Goal: Task Accomplishment & Management: Manage account settings

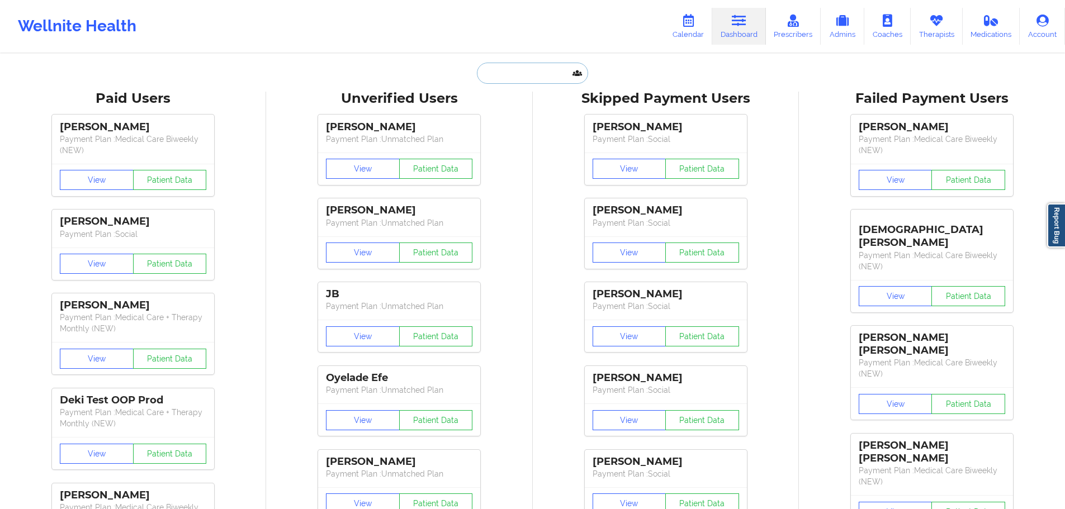
click at [549, 81] on input "text" at bounding box center [532, 73] width 111 height 21
paste input "[EMAIL_ADDRESS][PERSON_NAME][DOMAIN_NAME]"
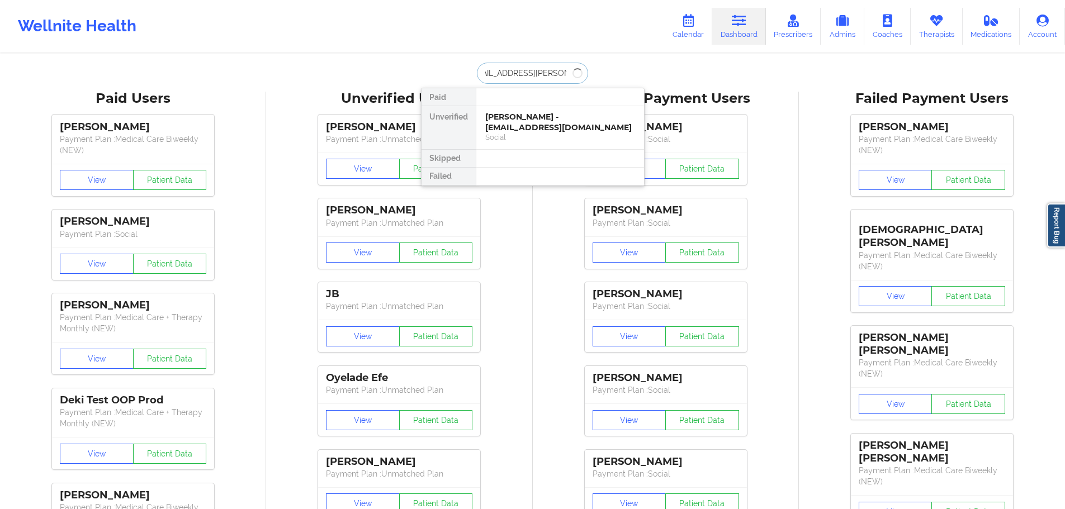
type input "[EMAIL_ADDRESS][PERSON_NAME][DOMAIN_NAME]"
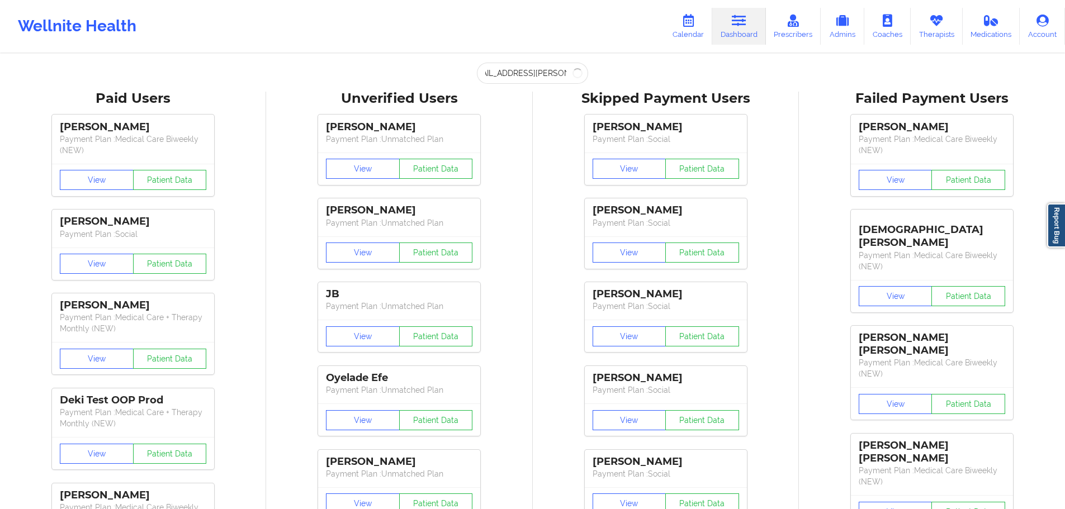
scroll to position [0, 0]
click at [541, 74] on input "[EMAIL_ADDRESS][PERSON_NAME][DOMAIN_NAME]" at bounding box center [532, 73] width 111 height 21
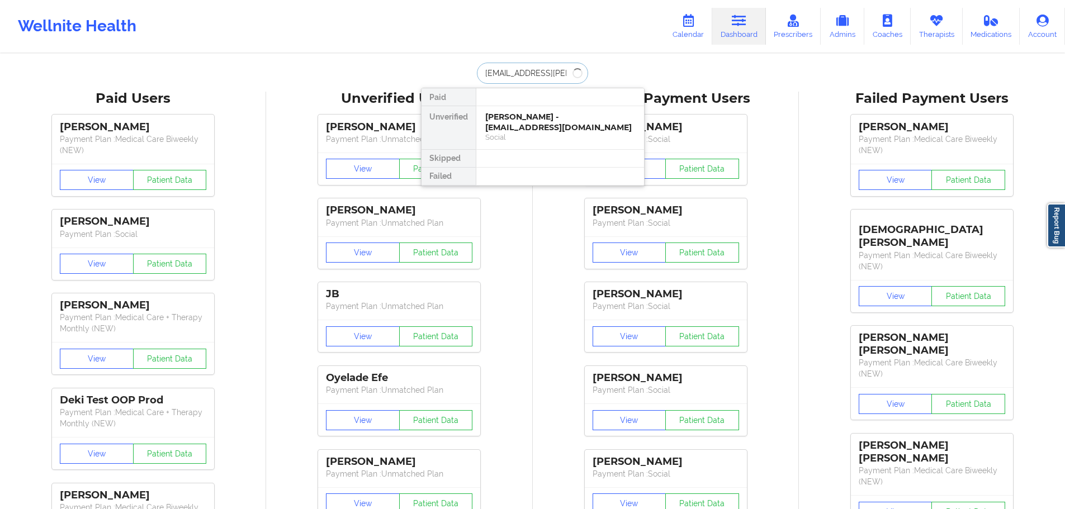
click at [541, 74] on input "[EMAIL_ADDRESS][PERSON_NAME][DOMAIN_NAME]" at bounding box center [532, 73] width 111 height 21
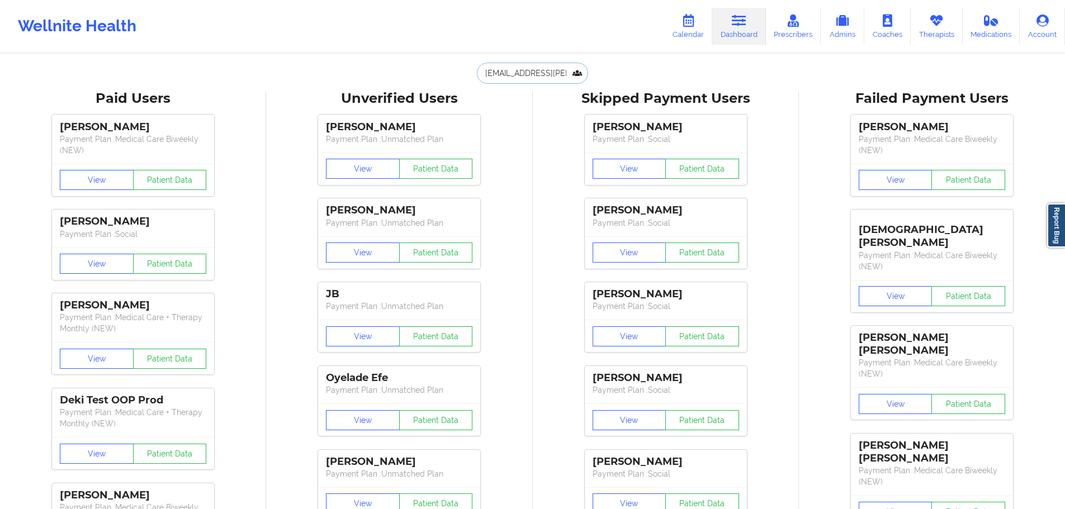
click at [526, 74] on input "[EMAIL_ADDRESS][PERSON_NAME][DOMAIN_NAME]" at bounding box center [532, 73] width 111 height 21
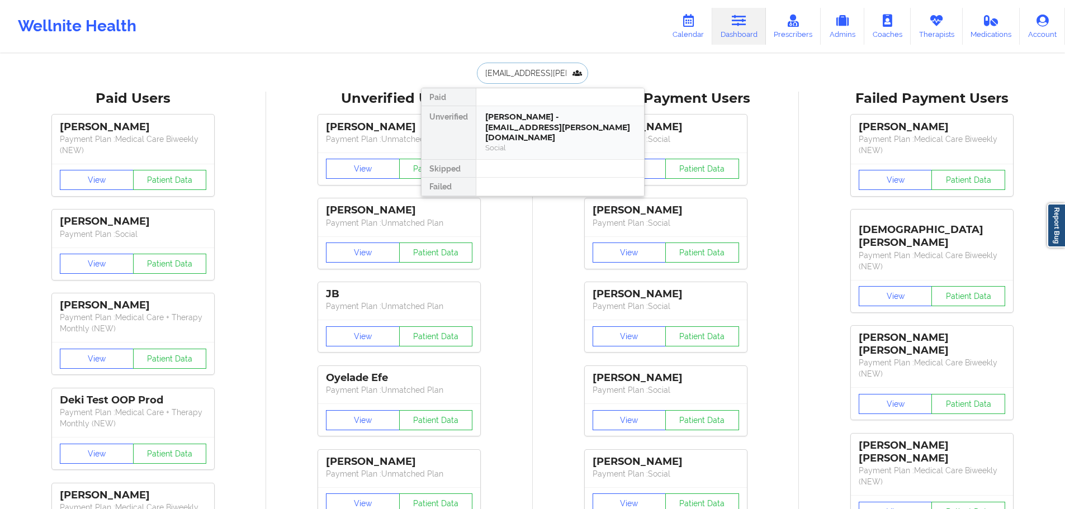
click at [516, 143] on div "Social" at bounding box center [560, 148] width 150 height 10
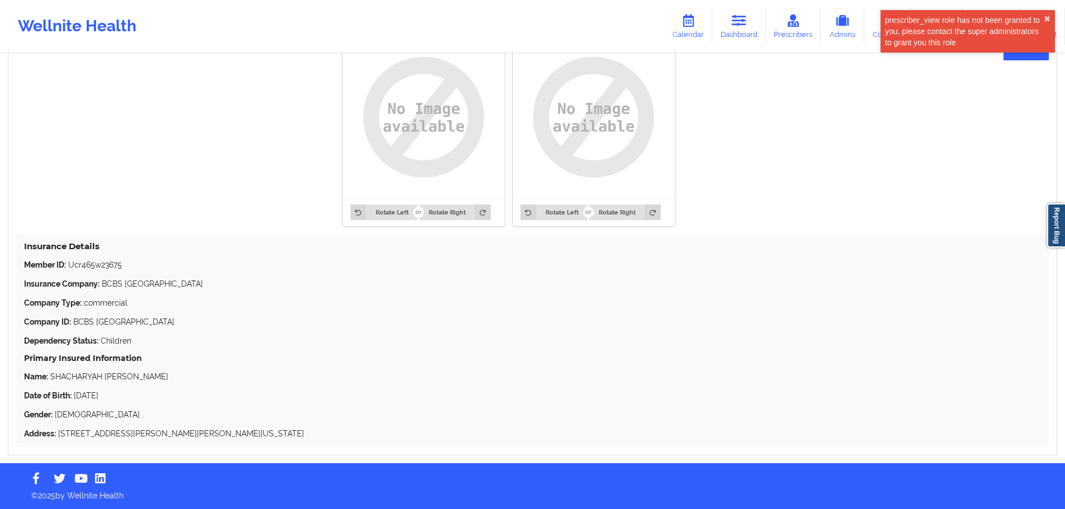
scroll to position [882, 0]
click at [96, 264] on p "Member ID: Ucr465w23675" at bounding box center [532, 264] width 1017 height 11
copy p "Ucr465w23675"
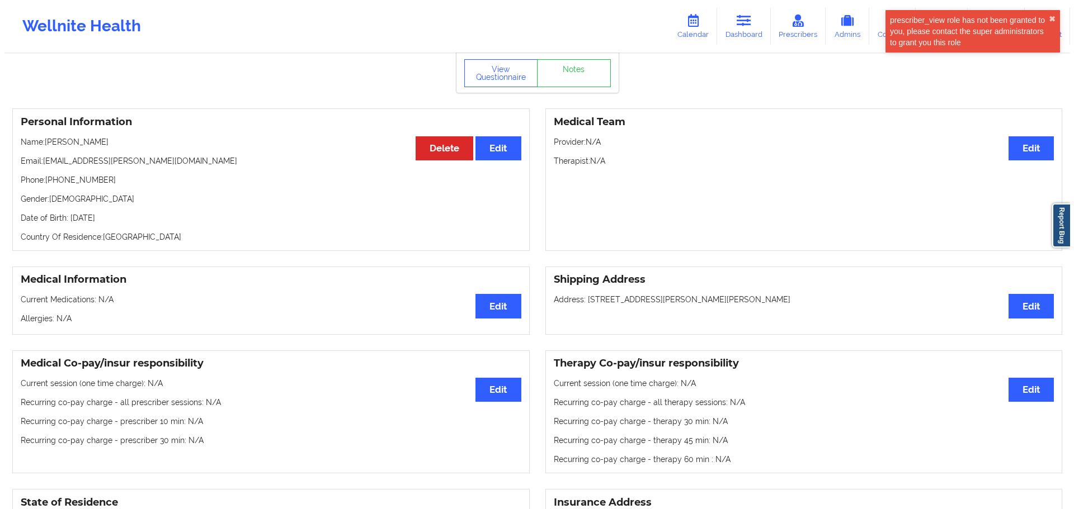
scroll to position [0, 0]
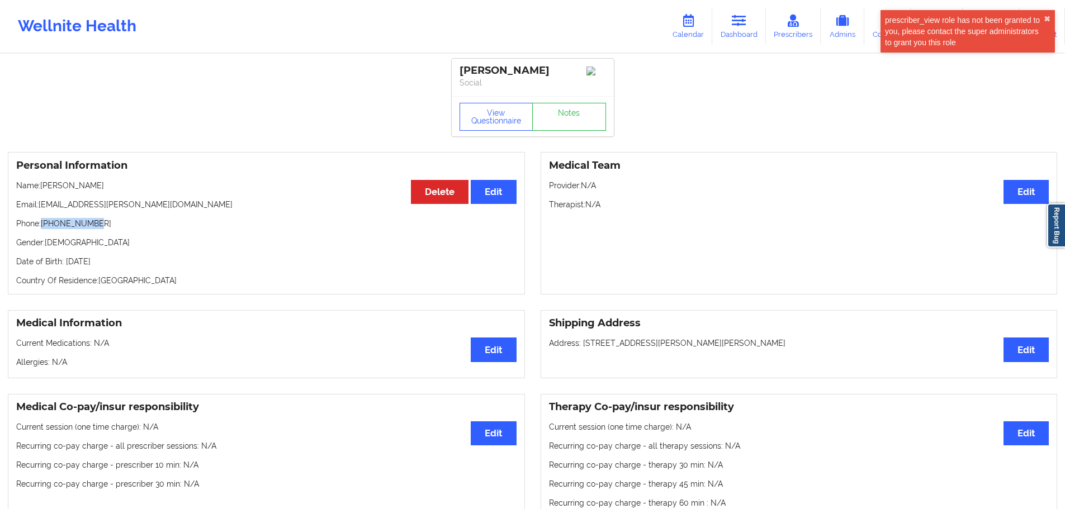
drag, startPoint x: 111, startPoint y: 225, endPoint x: 42, endPoint y: 225, distance: 68.8
click at [42, 225] on p "Phone: +17374031911" at bounding box center [266, 223] width 500 height 11
copy p "+17374031911"
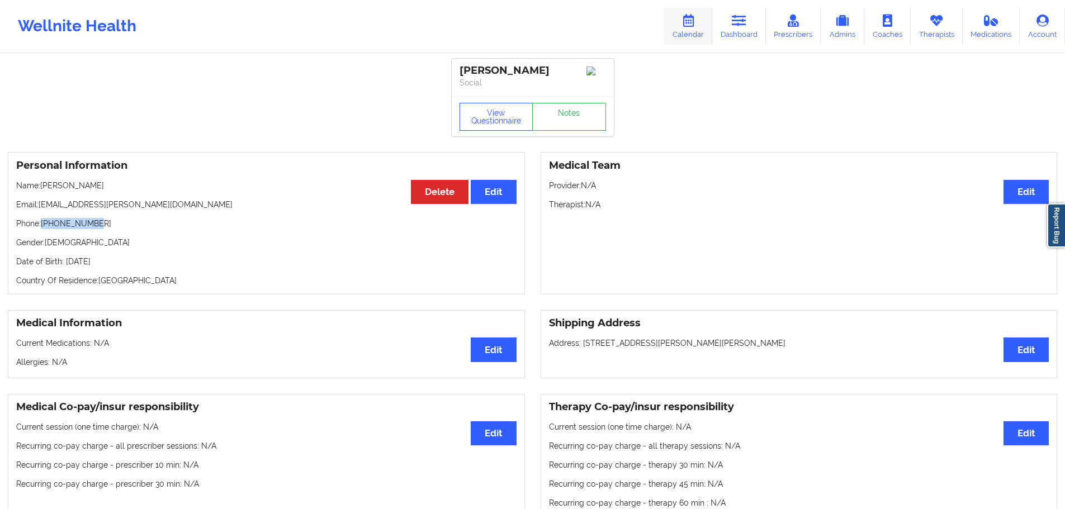
click at [689, 34] on link "Calendar" at bounding box center [688, 26] width 48 height 37
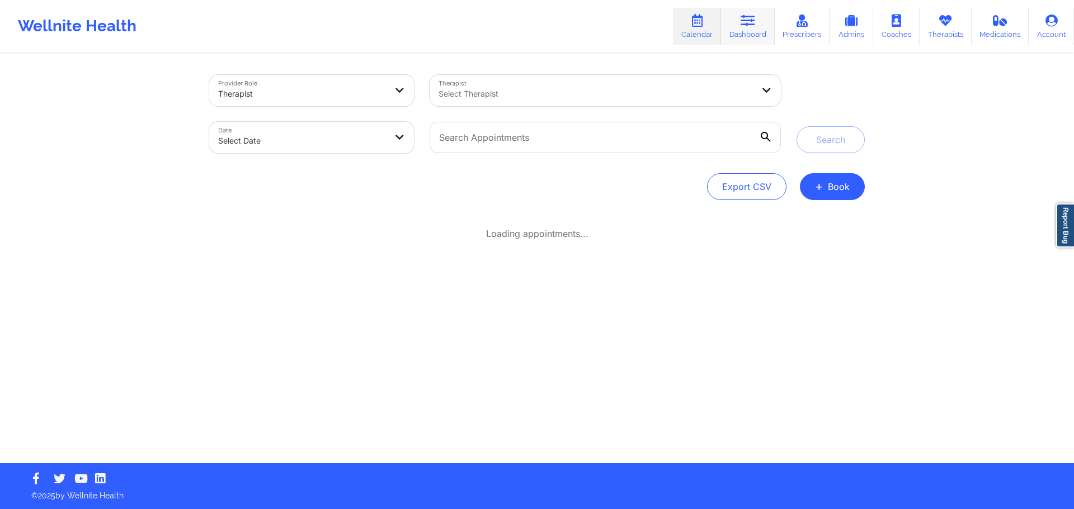
click at [753, 32] on link "Dashboard" at bounding box center [748, 26] width 54 height 37
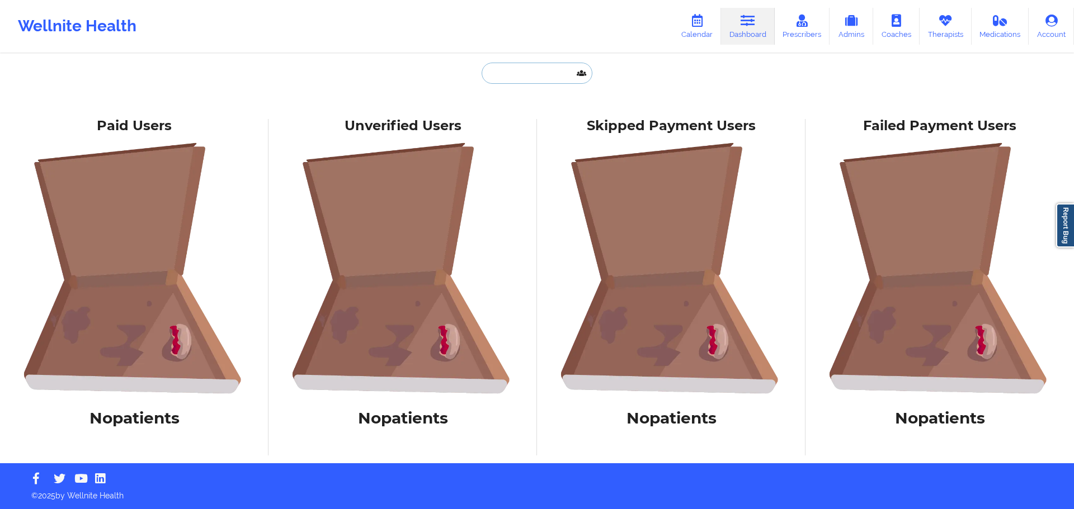
click at [546, 72] on input "text" at bounding box center [536, 73] width 111 height 21
paste input "tina.allen530@yahoo.com"
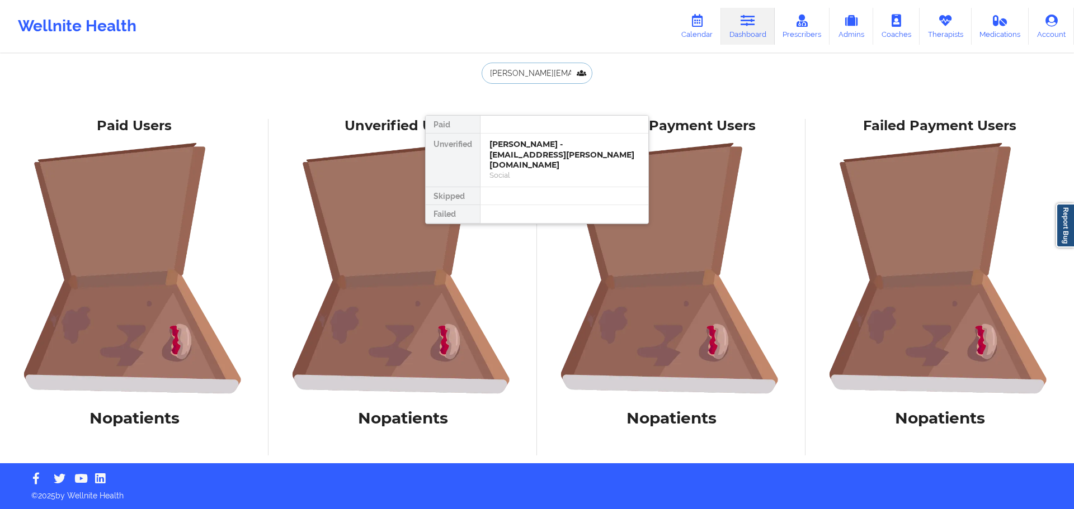
scroll to position [0, 4]
type input "tina.allen530@yahoo.com"
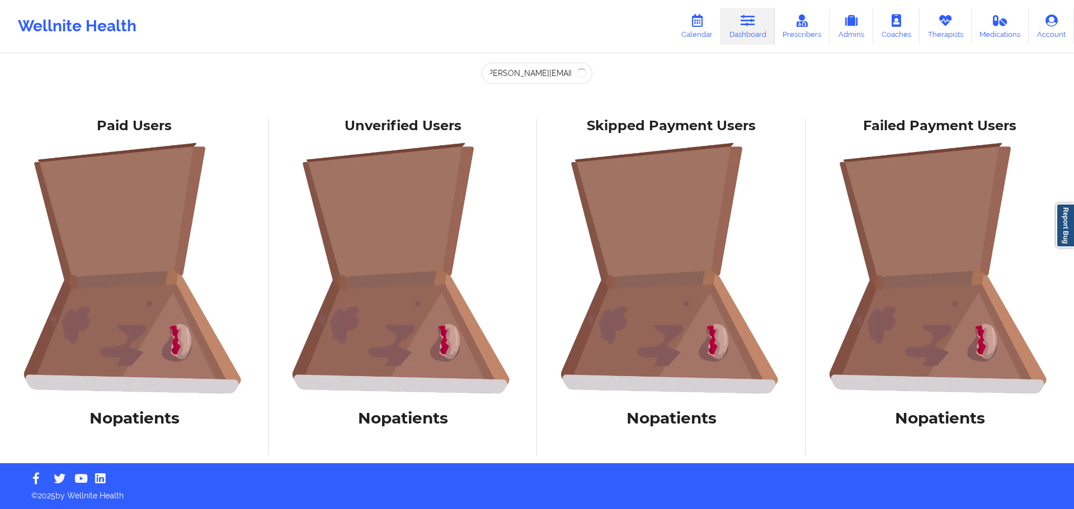
scroll to position [0, 0]
click at [524, 67] on input "tina.allen530@yahoo.com" at bounding box center [536, 73] width 111 height 21
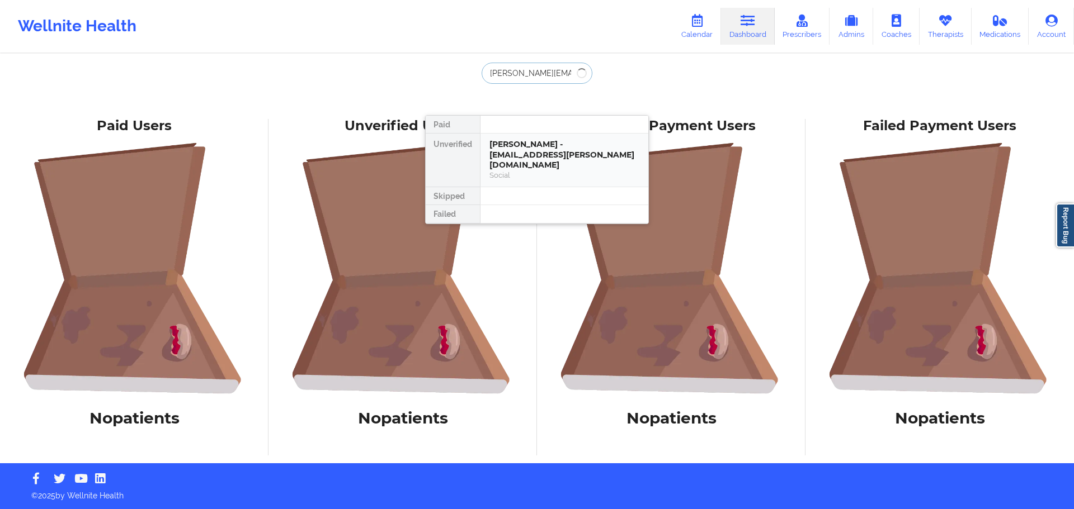
click at [512, 144] on div "Erin Allen - shacharyah.isom@gmail.com" at bounding box center [564, 154] width 150 height 31
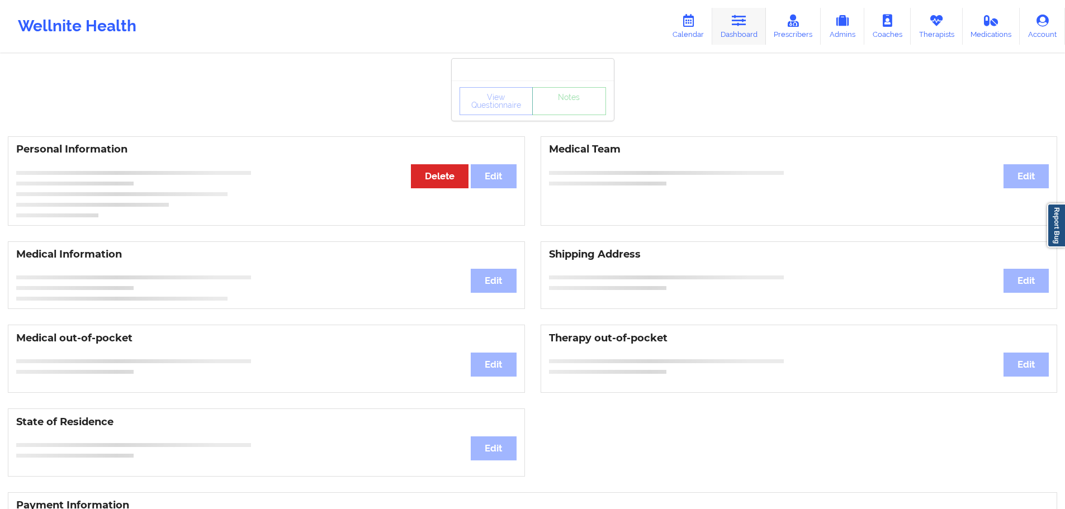
click at [740, 27] on link "Dashboard" at bounding box center [739, 26] width 54 height 37
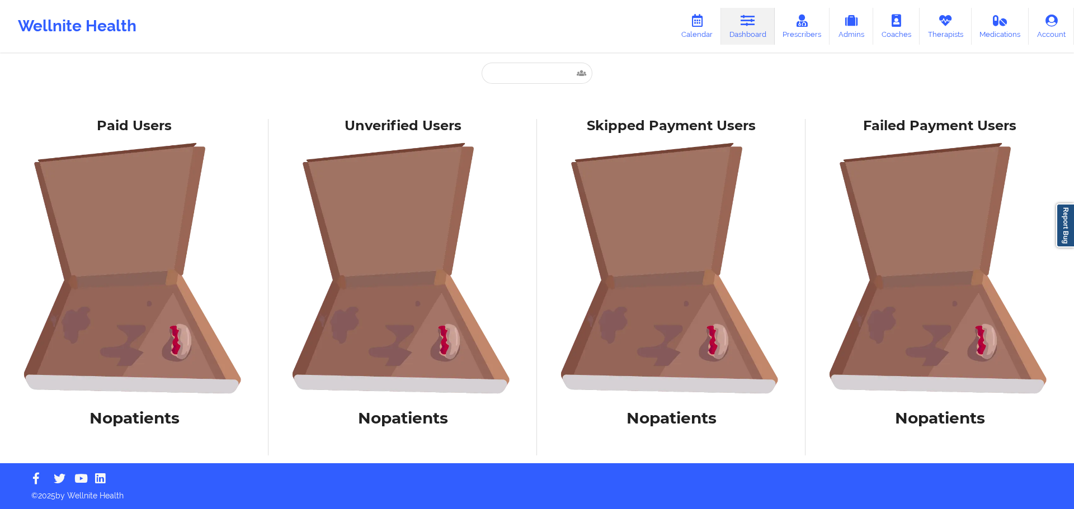
click at [493, 84] on div "Paid Unverified James D Allen - tina.allen530@yahoo.com Social Skipped Failed" at bounding box center [537, 87] width 224 height 49
click at [517, 72] on input "text" at bounding box center [536, 73] width 111 height 21
paste input "tina.allen530@yahoo.com"
type input "tina.allen530@yahoo.com"
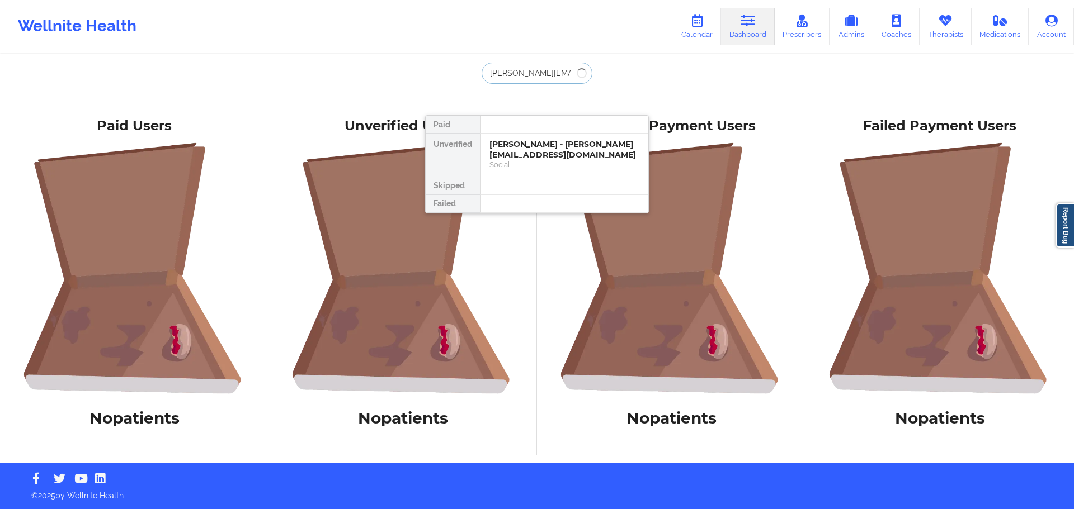
drag, startPoint x: 507, startPoint y: 76, endPoint x: 478, endPoint y: 76, distance: 29.6
click at [478, 76] on div "tina.allen530@yahoo.com Paid Unverified James D Allen - tina.allen530@yahoo.com…" at bounding box center [537, 87] width 224 height 49
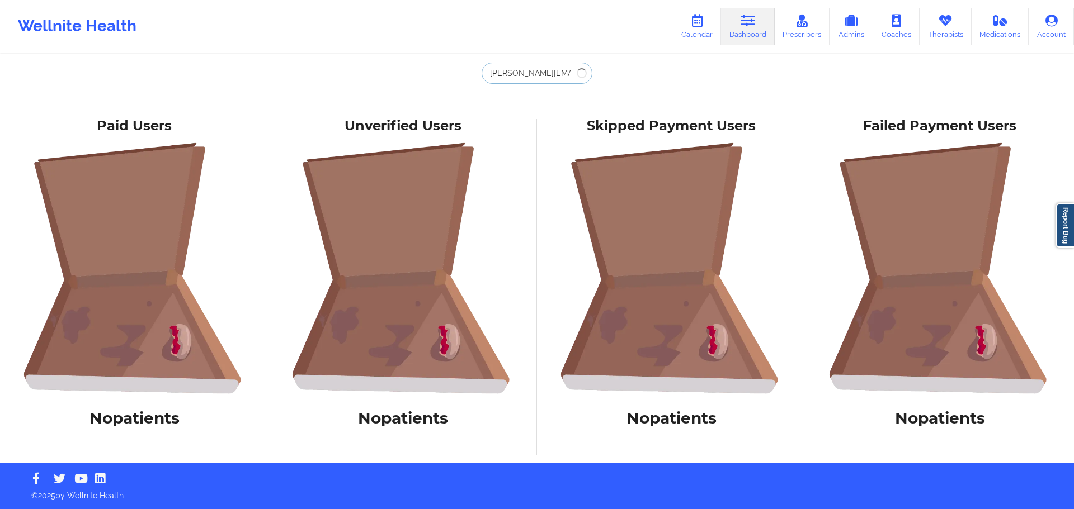
click at [486, 76] on input "tina.allen530@yahoo.com" at bounding box center [536, 73] width 111 height 21
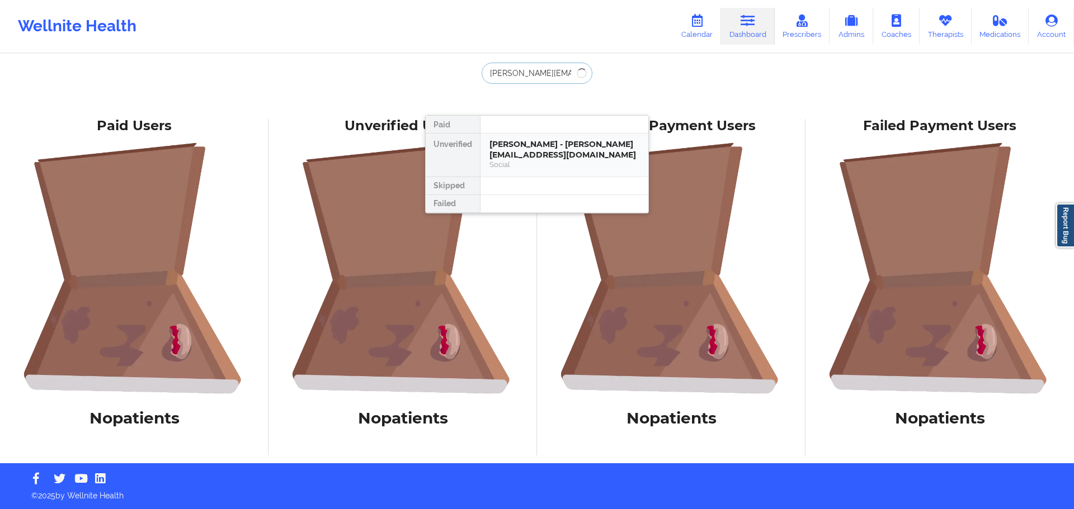
click at [527, 162] on div "Social" at bounding box center [564, 165] width 150 height 10
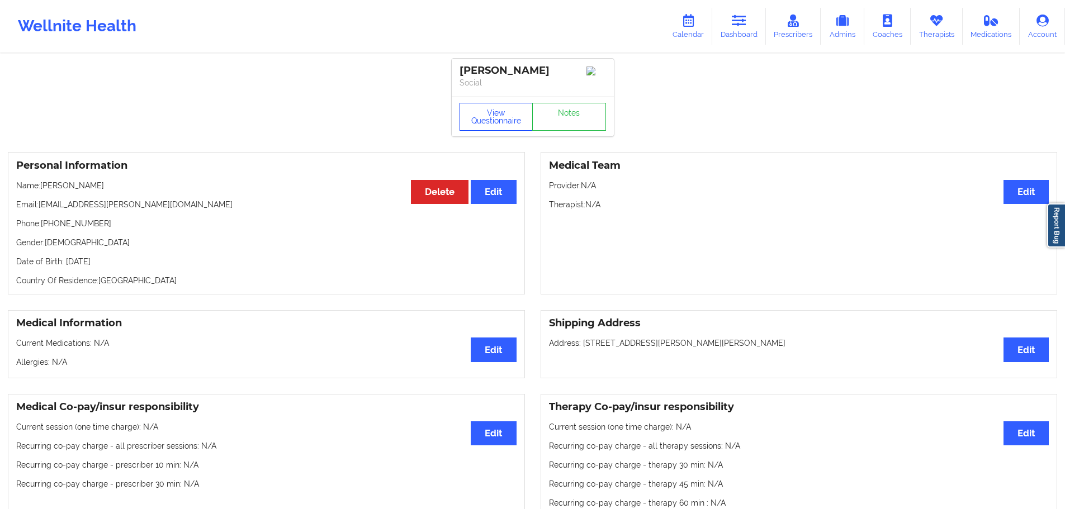
click at [492, 125] on button "View Questionnaire" at bounding box center [497, 117] width 74 height 28
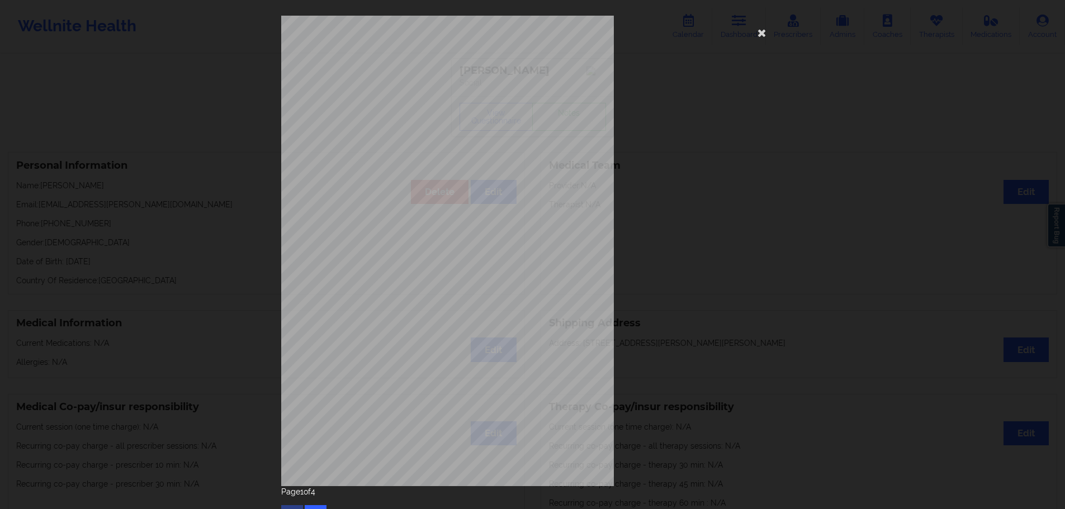
scroll to position [24, 0]
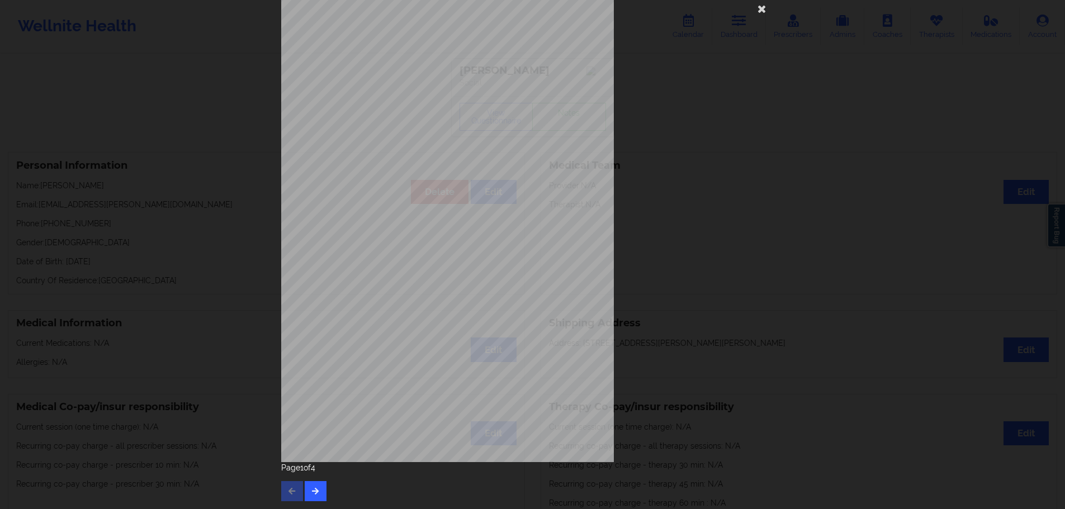
click at [283, 492] on div "Page 1 of 4" at bounding box center [532, 481] width 503 height 39
click at [305, 489] on button "button" at bounding box center [316, 491] width 22 height 20
click at [305, 488] on button "button" at bounding box center [316, 491] width 22 height 20
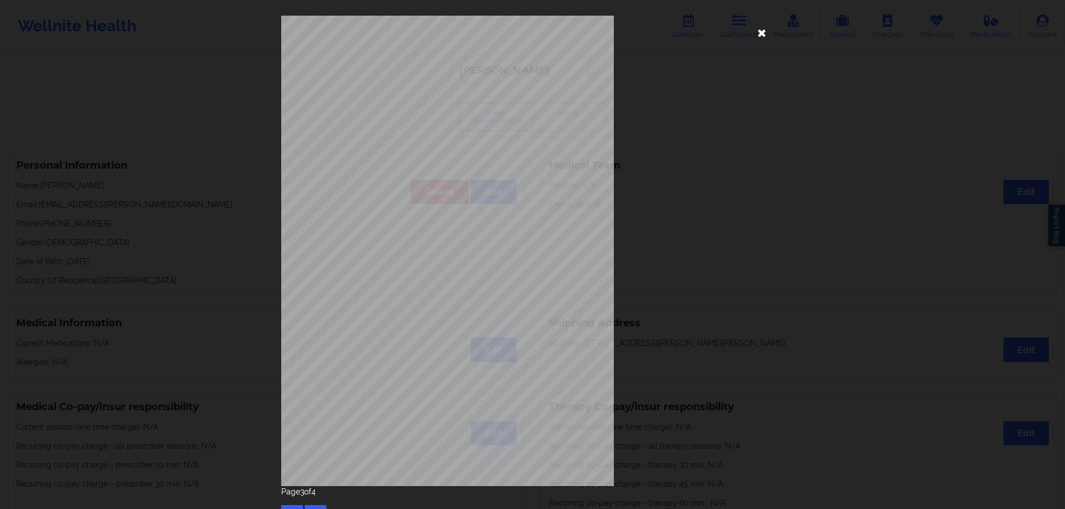
click at [771, 31] on icon at bounding box center [762, 32] width 18 height 18
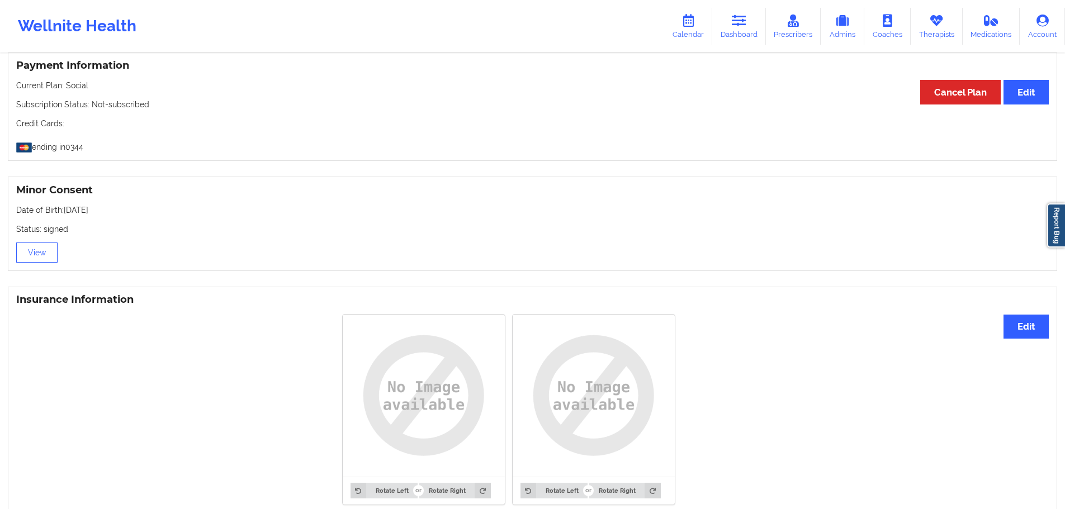
scroll to position [839, 0]
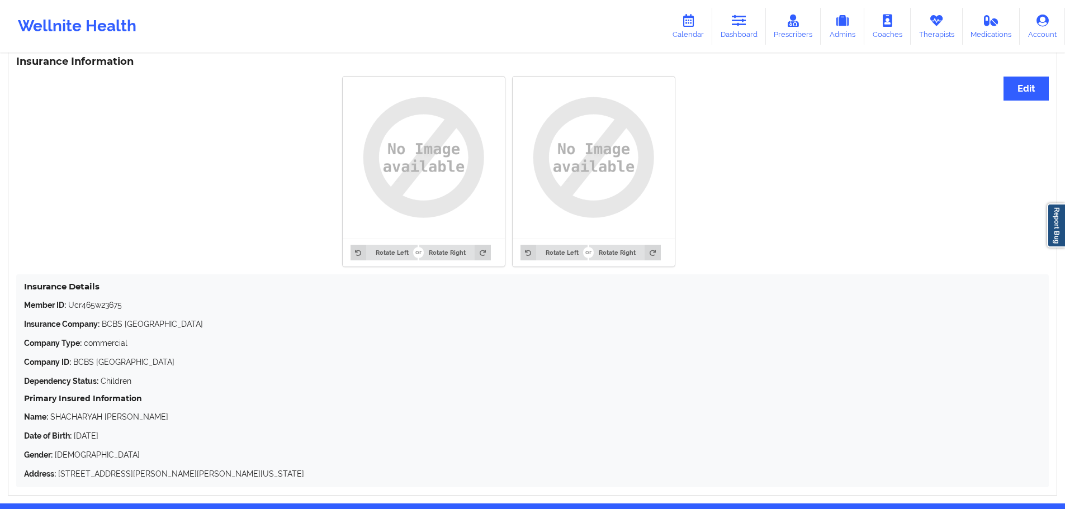
click at [110, 307] on p "Member ID: Ucr465w23675" at bounding box center [532, 305] width 1017 height 11
copy p "Ucr465w23675"
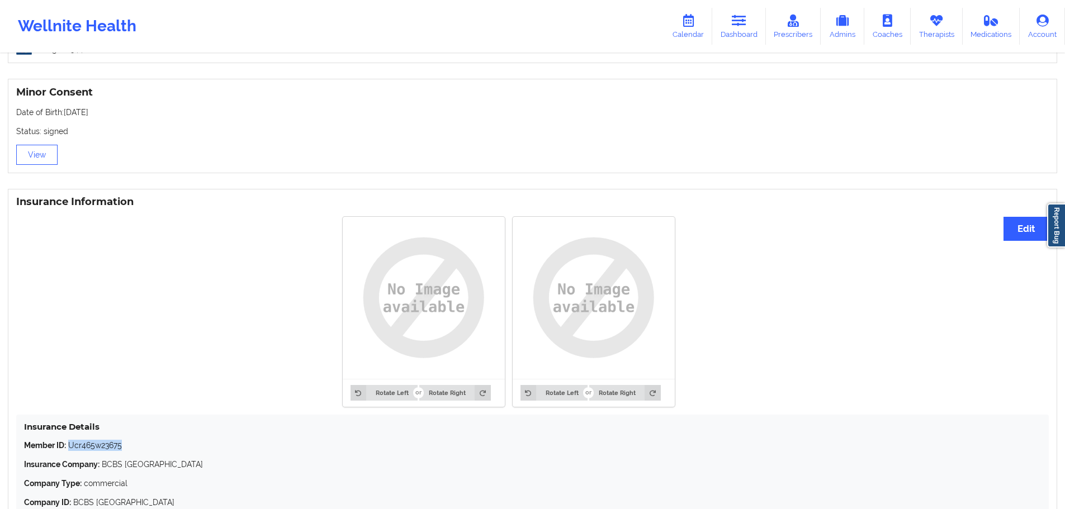
scroll to position [615, 0]
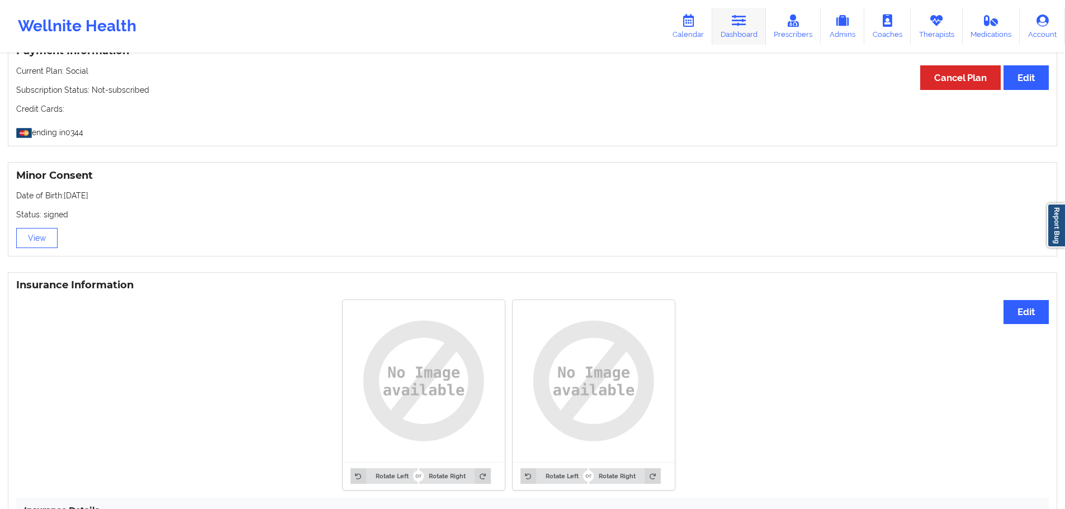
click at [750, 28] on link "Dashboard" at bounding box center [739, 26] width 54 height 37
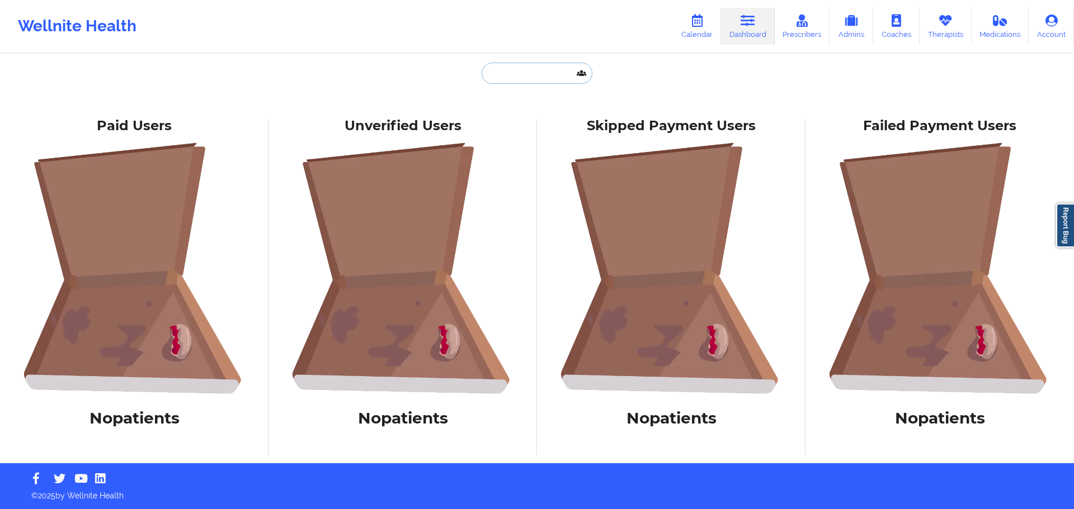
click at [545, 74] on input "text" at bounding box center [536, 73] width 111 height 21
paste input "[EMAIL_ADDRESS][DOMAIN_NAME]"
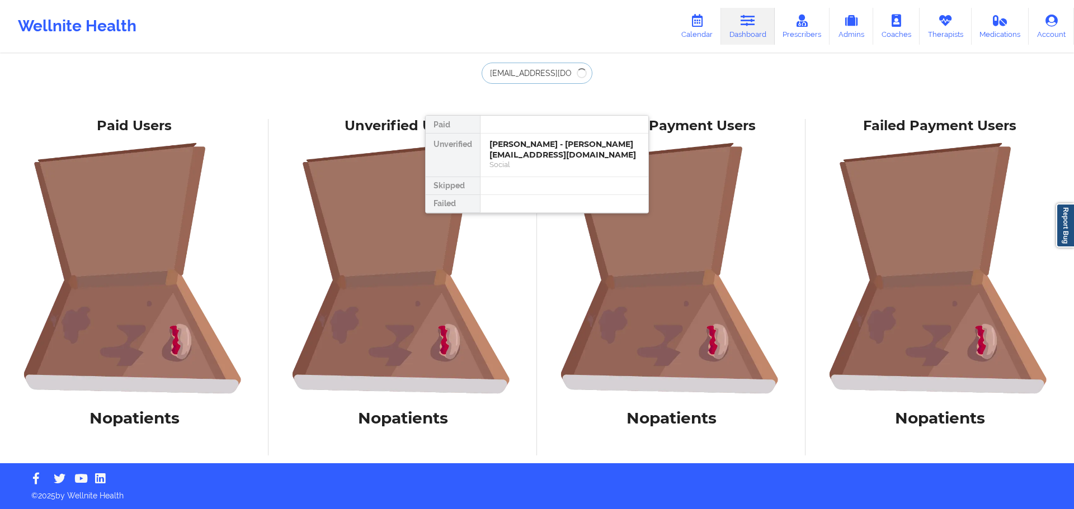
type input "[EMAIL_ADDRESS][DOMAIN_NAME]"
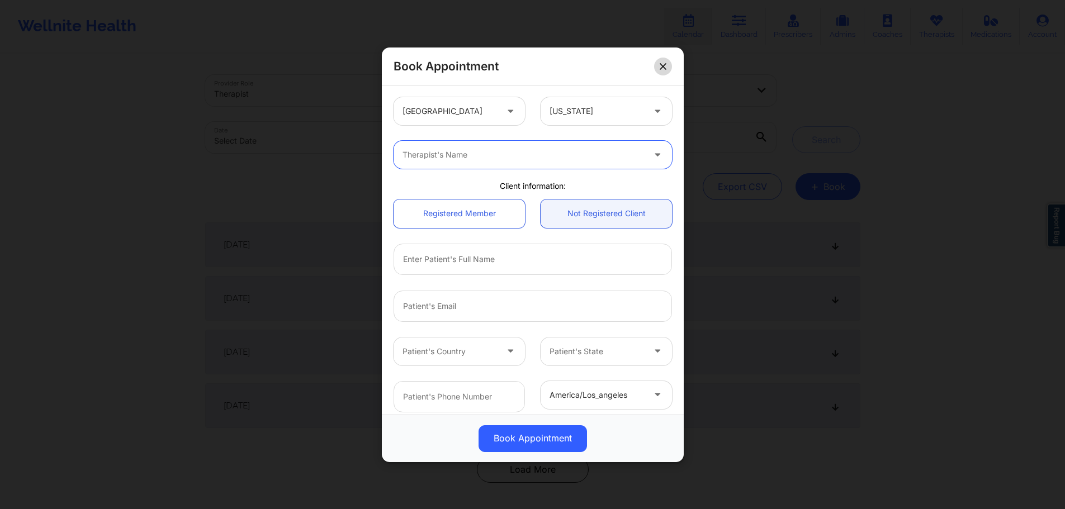
click at [666, 73] on button at bounding box center [663, 66] width 18 height 18
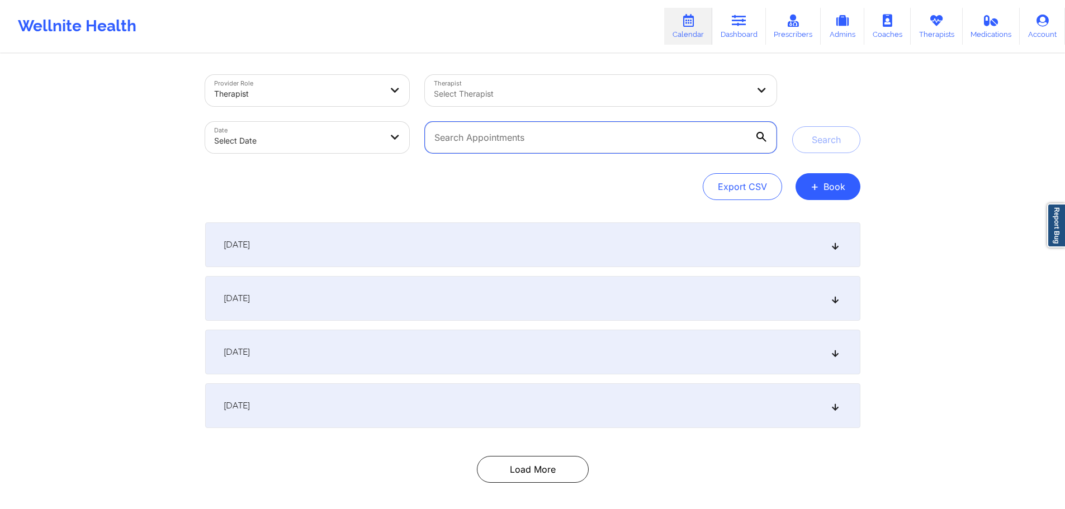
click at [576, 136] on input "text" at bounding box center [600, 137] width 351 height 31
paste input "[EMAIL_ADDRESS][DOMAIN_NAME]"
type input "[EMAIL_ADDRESS][DOMAIN_NAME]"
click at [813, 138] on button "Search" at bounding box center [826, 139] width 68 height 27
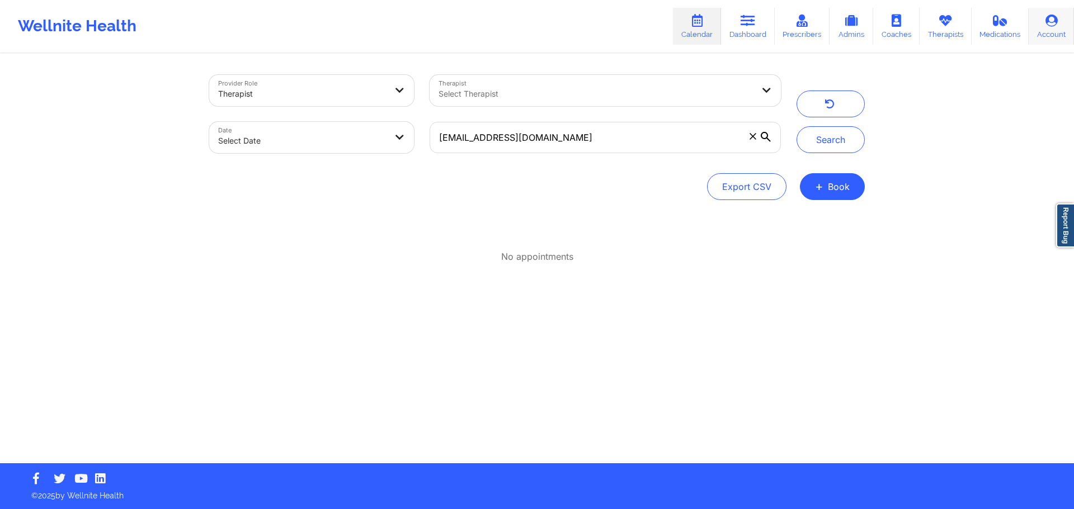
click at [1050, 22] on icon at bounding box center [1051, 21] width 15 height 12
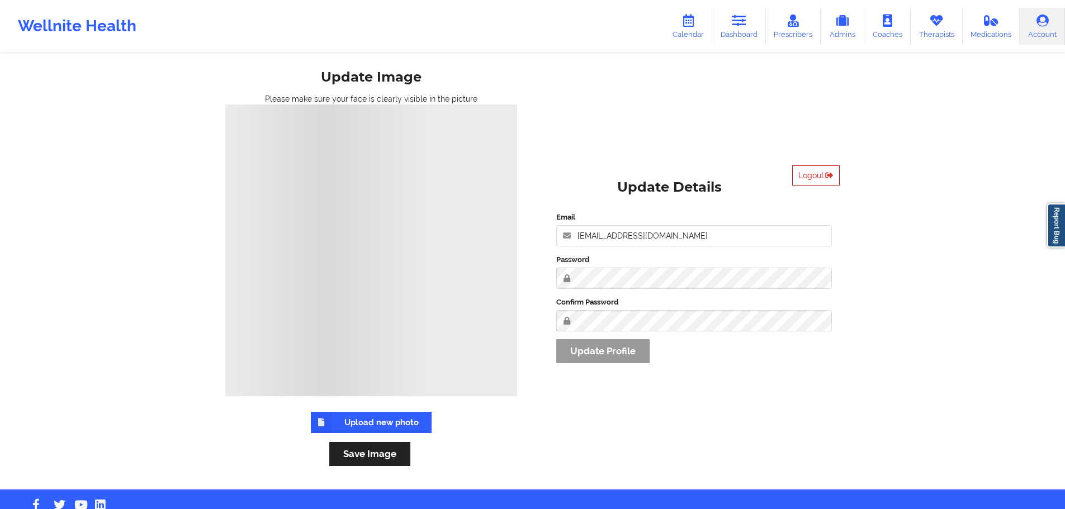
click at [821, 172] on button "Logout" at bounding box center [816, 176] width 48 height 20
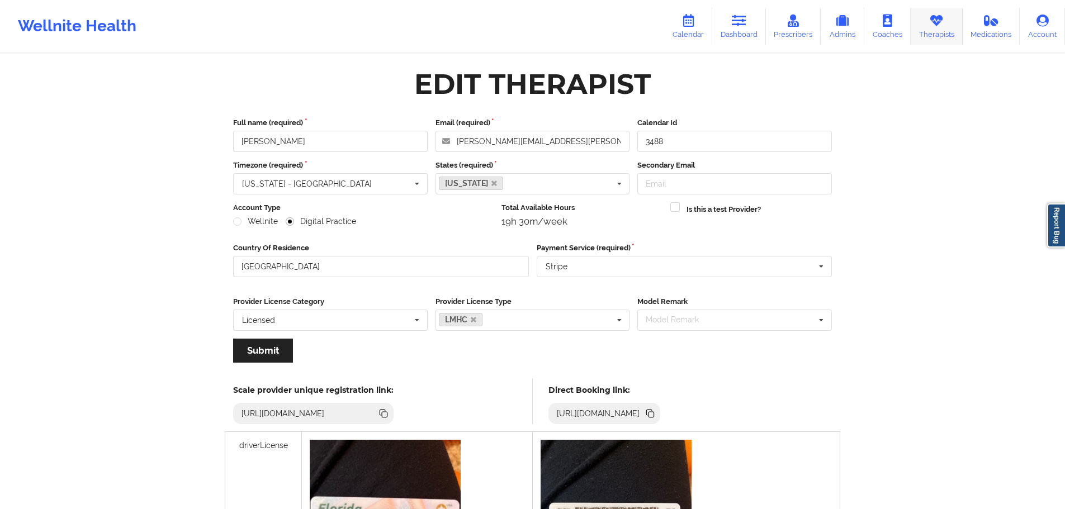
click at [941, 33] on link "Therapists" at bounding box center [937, 26] width 52 height 37
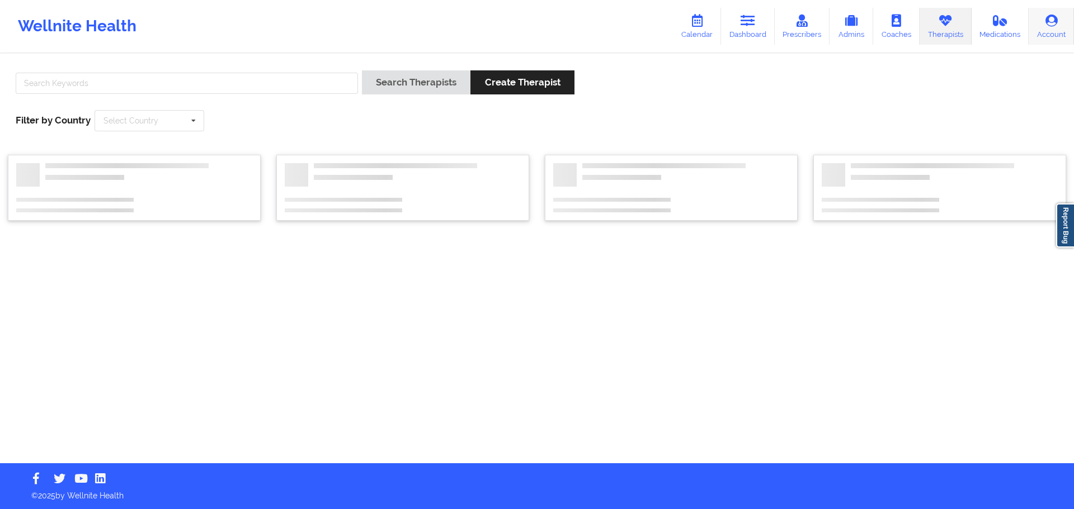
click at [1036, 30] on link "Account" at bounding box center [1050, 26] width 45 height 37
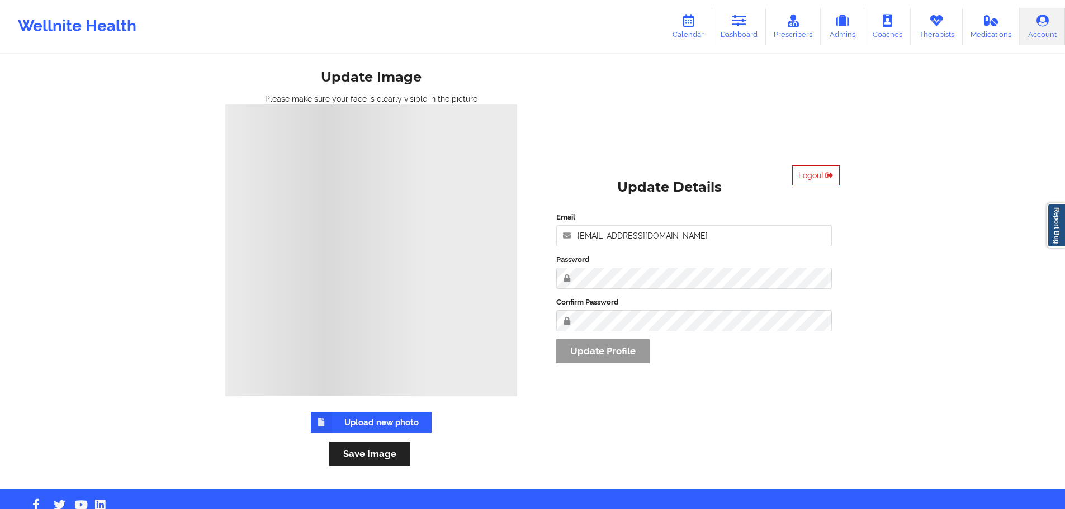
click at [824, 180] on button "Logout" at bounding box center [816, 176] width 48 height 20
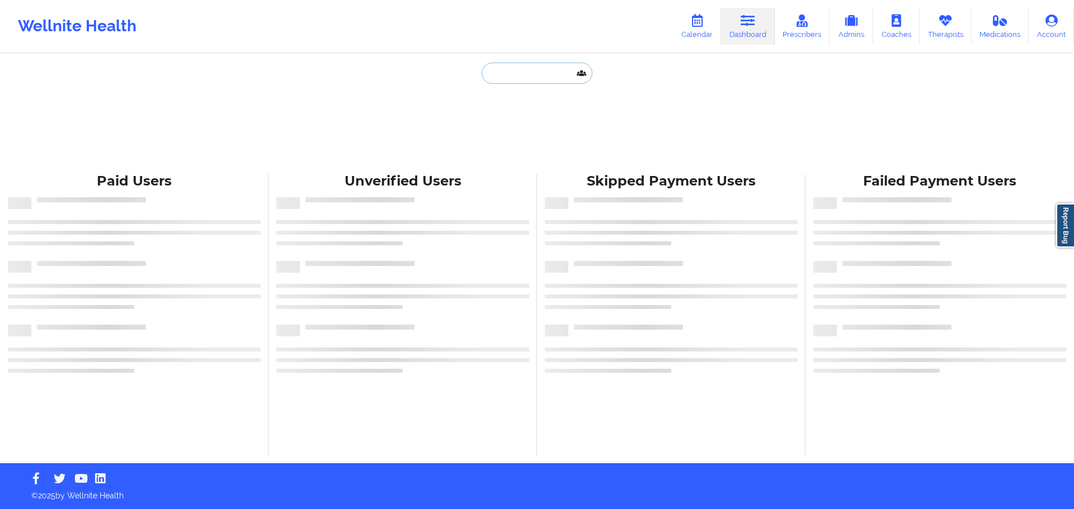
click at [513, 73] on input "text" at bounding box center [536, 73] width 111 height 21
paste input "[EMAIL_ADDRESS][DOMAIN_NAME]"
type input "[EMAIL_ADDRESS][DOMAIN_NAME]"
click at [801, 32] on link "Prescribers" at bounding box center [801, 26] width 55 height 37
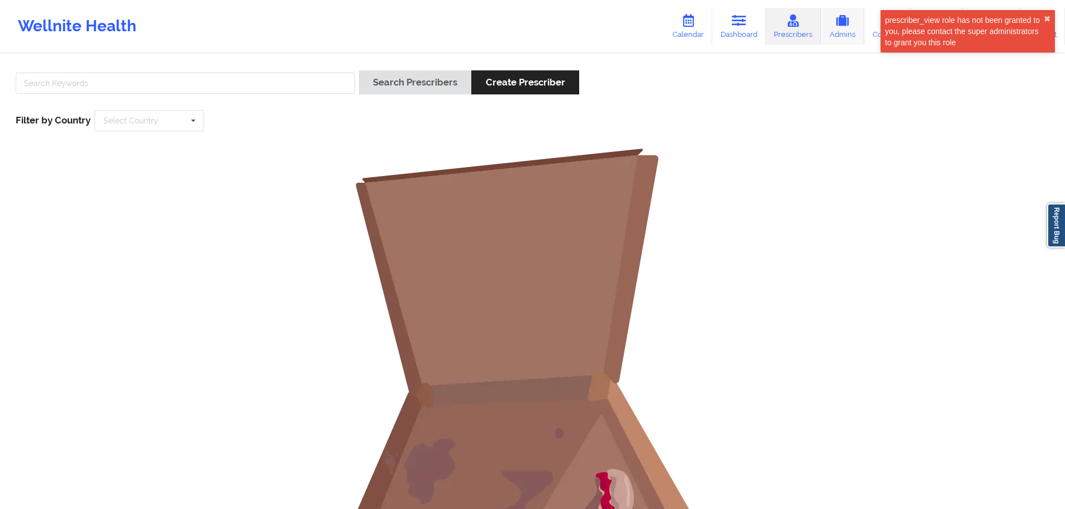
click at [847, 31] on link "Admins" at bounding box center [843, 26] width 44 height 37
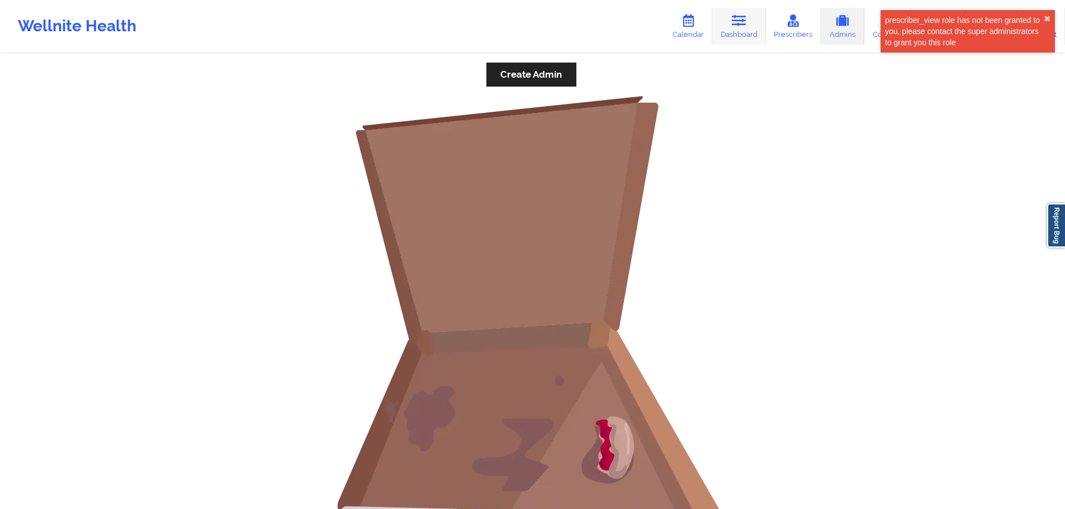
click at [741, 31] on link "Dashboard" at bounding box center [739, 26] width 54 height 37
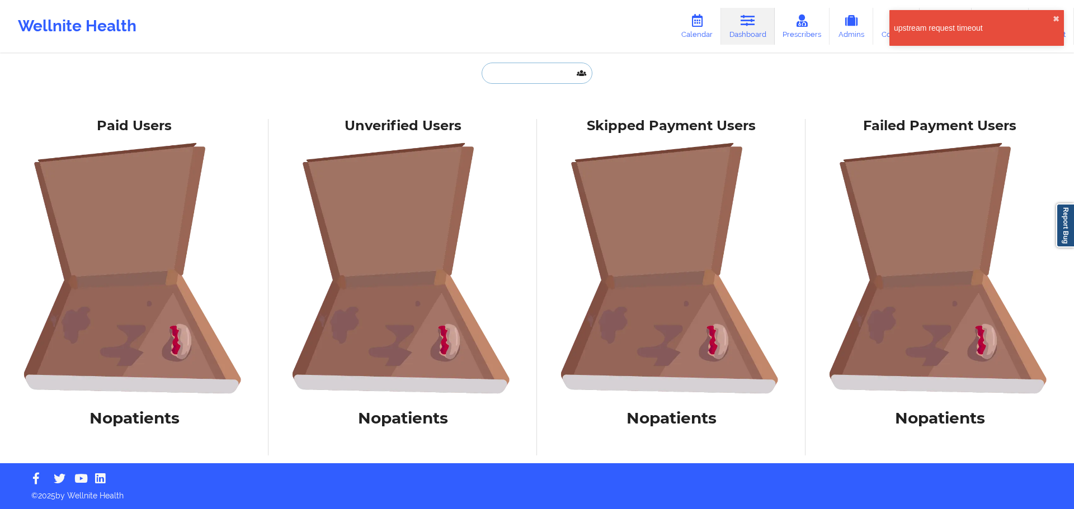
click at [542, 68] on input "text" at bounding box center [536, 73] width 111 height 21
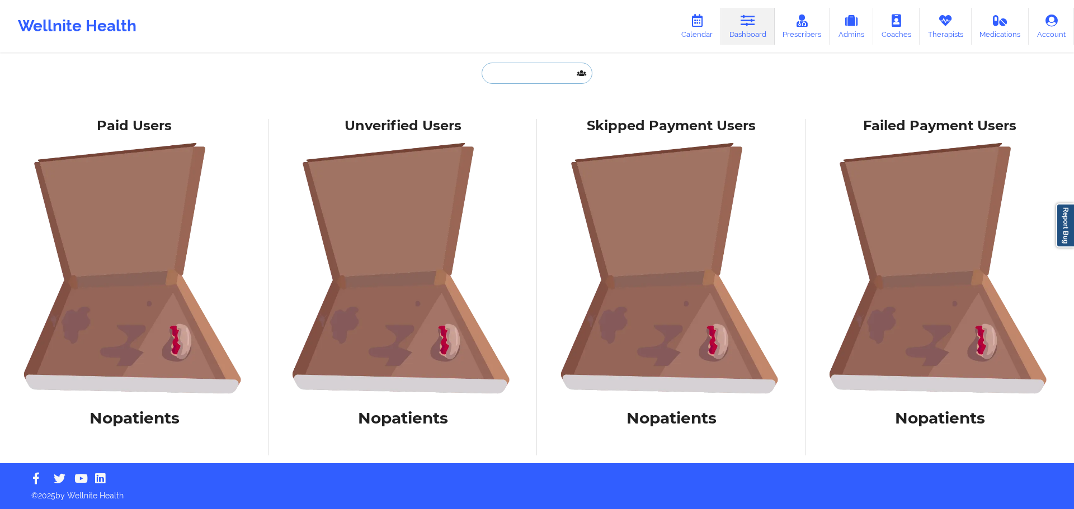
paste input "APRIL WILLIAMS"
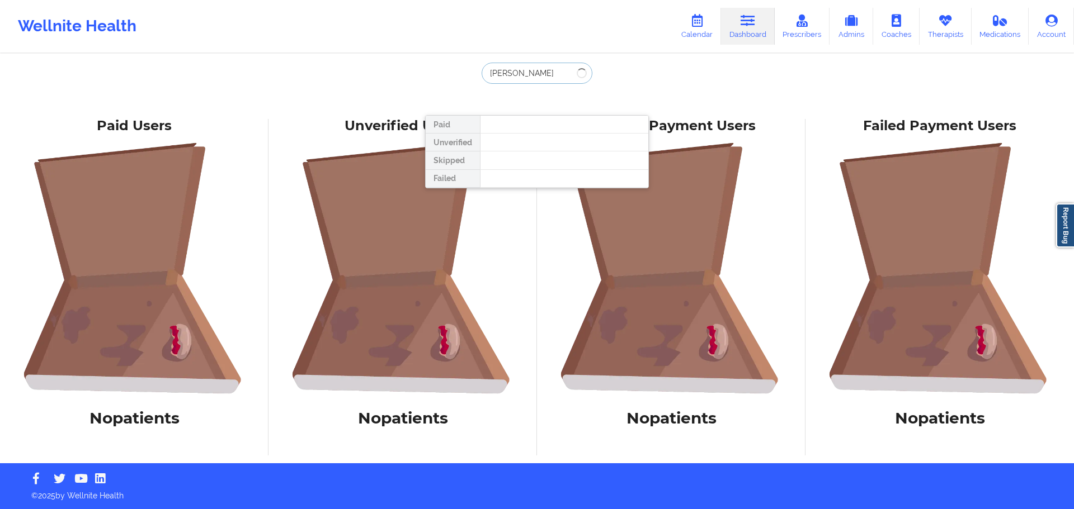
type input "APRIL WILLIAMS"
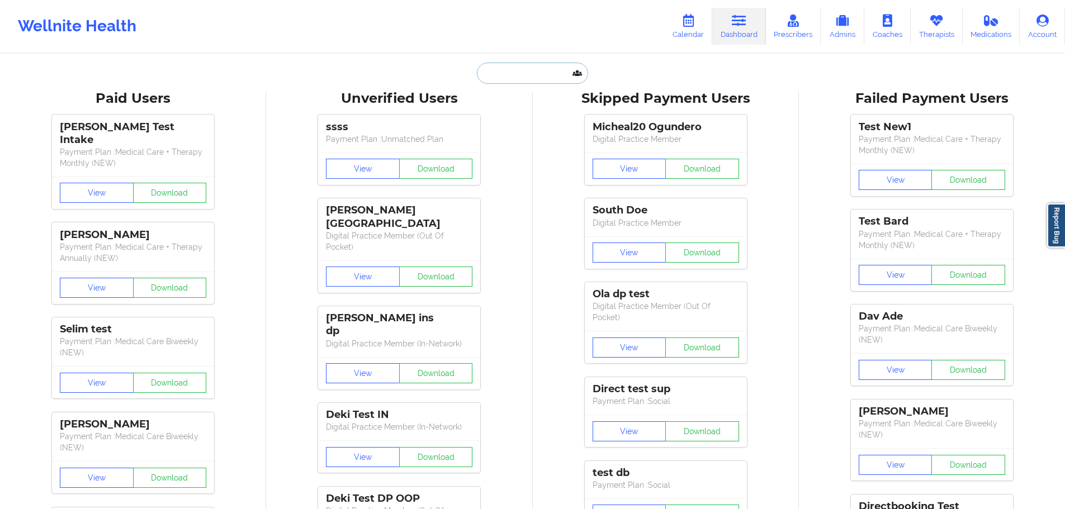
click at [522, 76] on input "text" at bounding box center [532, 73] width 111 height 21
paste input "[EMAIL_ADDRESS][DOMAIN_NAME]"
drag, startPoint x: 483, startPoint y: 73, endPoint x: 463, endPoint y: 74, distance: 19.6
click at [463, 74] on div "april7758@att.net Paid Unverified Skipped Failed" at bounding box center [533, 73] width 224 height 21
click at [491, 68] on input "[EMAIL_ADDRESS][DOMAIN_NAME]" at bounding box center [532, 73] width 111 height 21
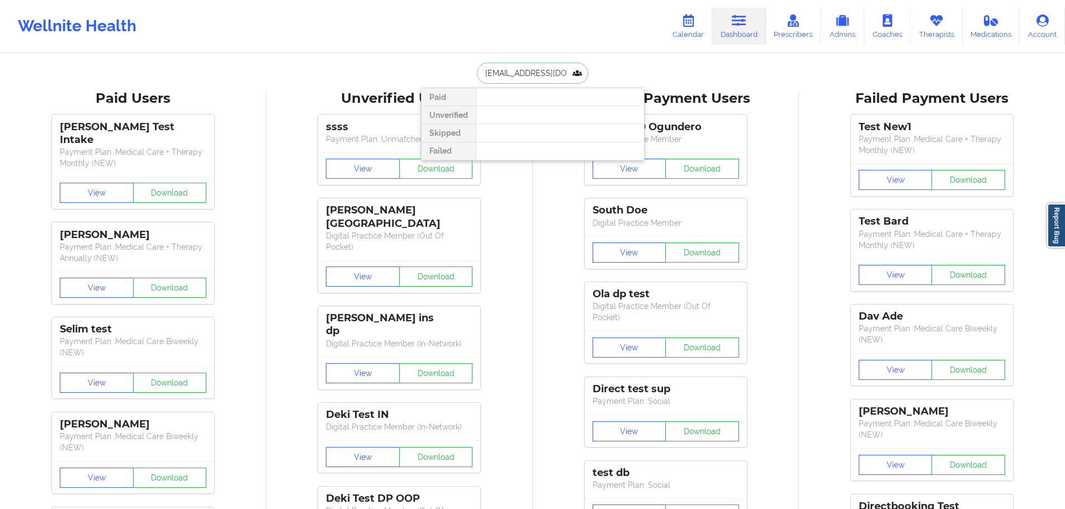
click at [502, 72] on input "[EMAIL_ADDRESS][DOMAIN_NAME]" at bounding box center [532, 73] width 111 height 21
paste input "APRIL WILLIAMS"
type input "APRIL WILLIAMS"
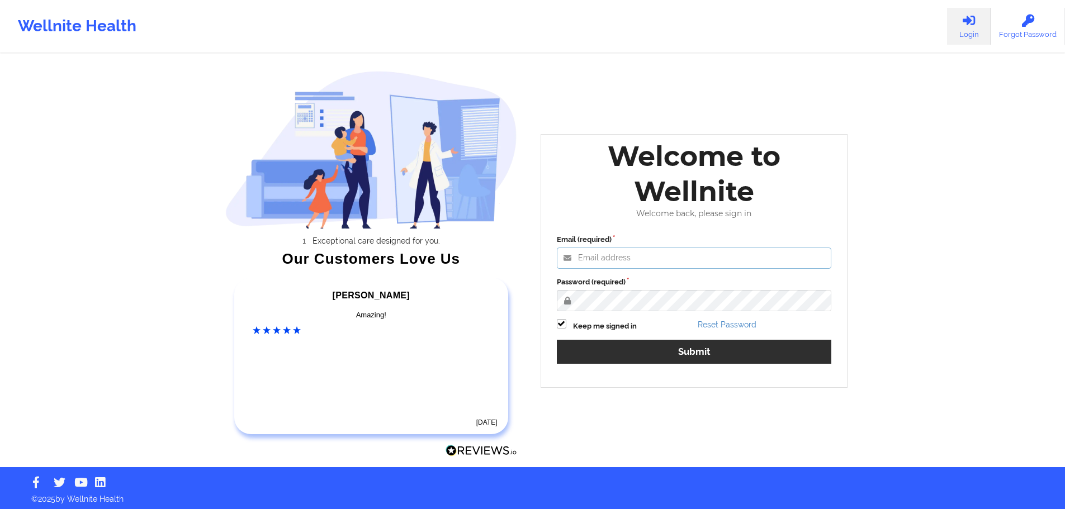
type input "[EMAIL_ADDRESS][DOMAIN_NAME]"
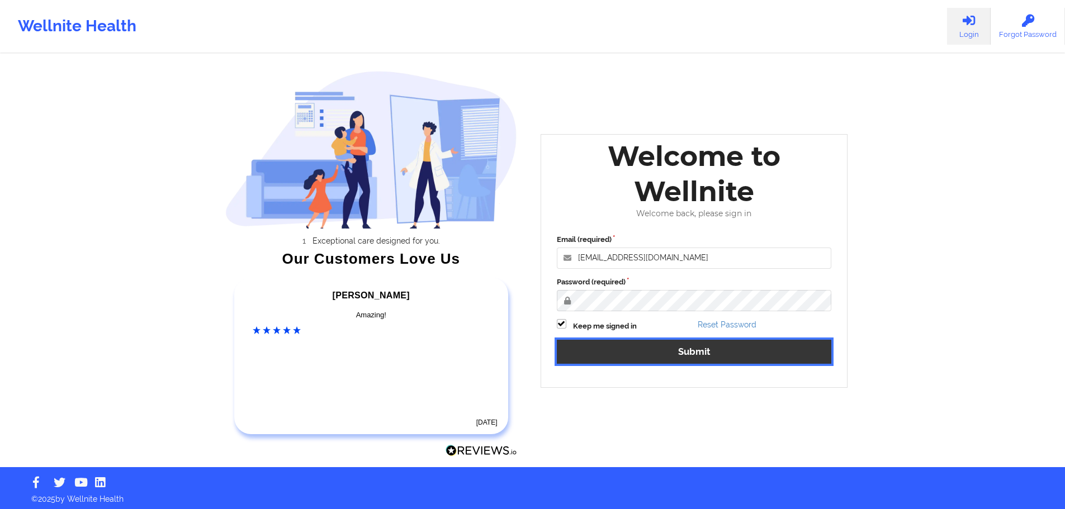
click at [681, 355] on button "Submit" at bounding box center [694, 352] width 275 height 24
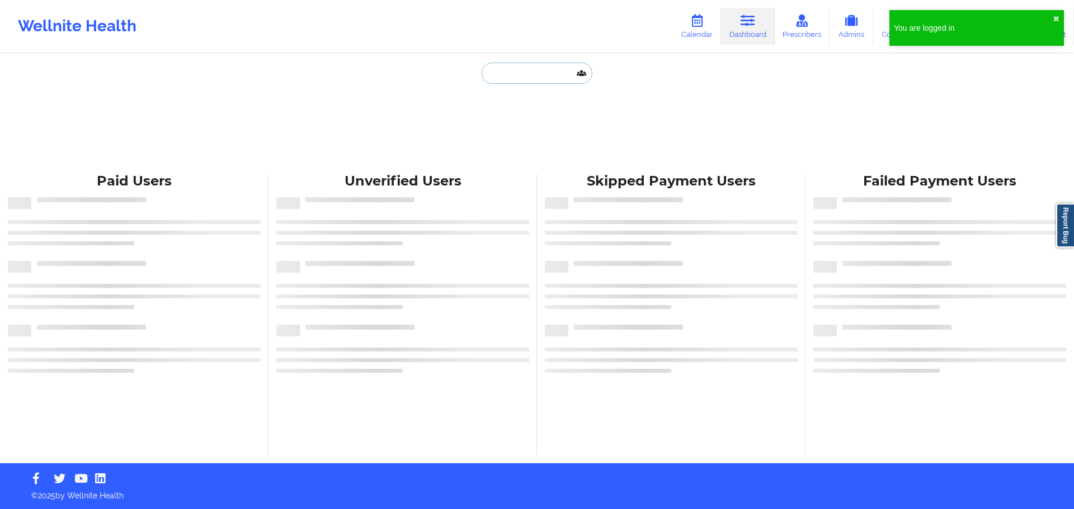
click at [532, 72] on input "text" at bounding box center [536, 73] width 111 height 21
paste input "[EMAIL_ADDRESS][DOMAIN_NAME]"
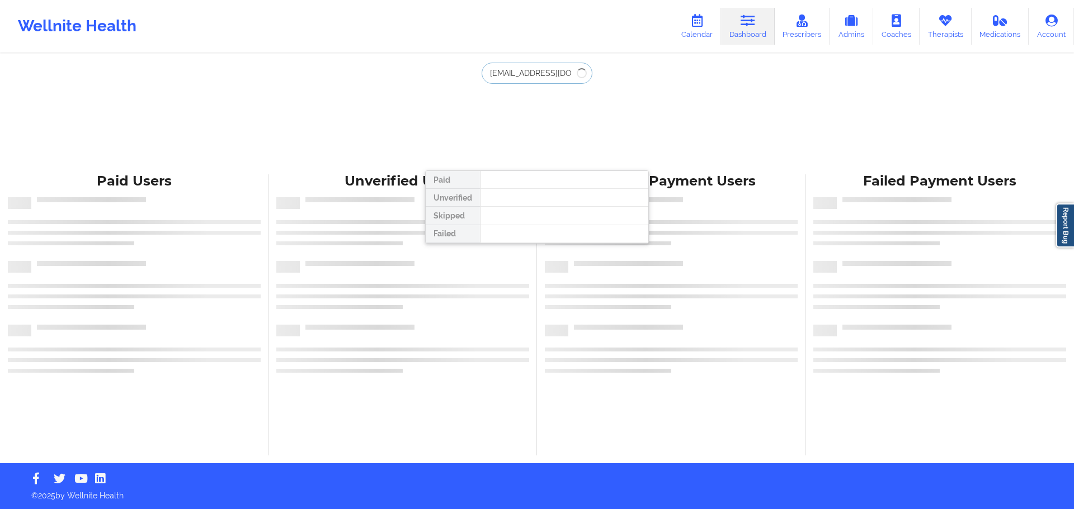
type input "[EMAIL_ADDRESS][DOMAIN_NAME]"
click at [1046, 21] on icon at bounding box center [1051, 21] width 15 height 12
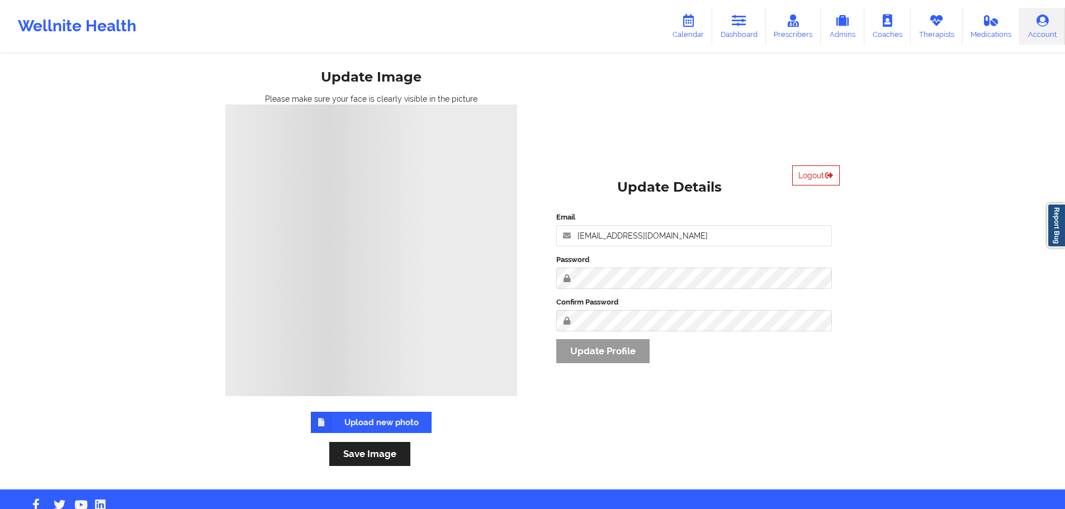
click at [805, 183] on button "Logout" at bounding box center [816, 176] width 48 height 20
